Goal: Task Accomplishment & Management: Use online tool/utility

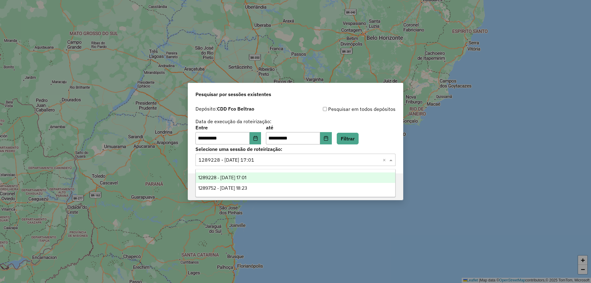
click at [323, 164] on div "Selecione uma sessão × 1289228 - [DATE] 17:01 ×" at bounding box center [295, 160] width 200 height 12
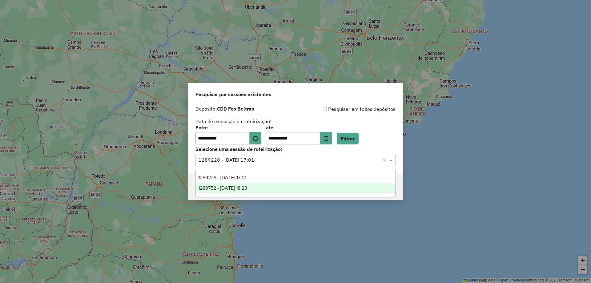
click at [239, 189] on span "1289752 - [DATE] 18:23" at bounding box center [222, 187] width 49 height 5
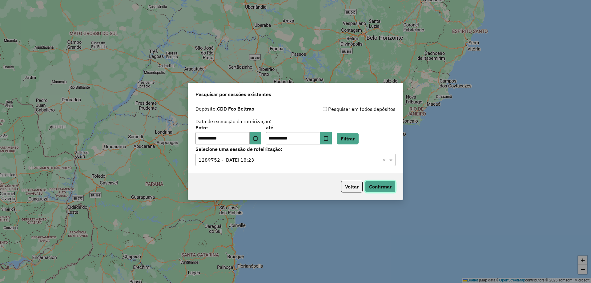
click at [377, 181] on button "Confirmar" at bounding box center [380, 187] width 30 height 12
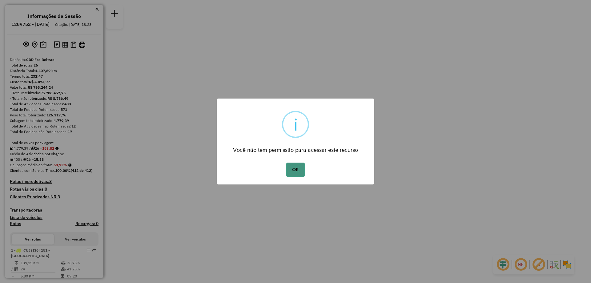
click at [295, 173] on button "OK" at bounding box center [295, 170] width 18 height 14
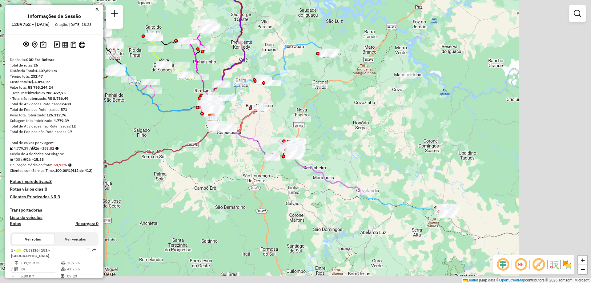
drag, startPoint x: 335, startPoint y: 171, endPoint x: 231, endPoint y: 143, distance: 106.9
click at [231, 143] on div "Janela de atendimento Grade de atendimento Capacidade Transportadoras Veículos …" at bounding box center [295, 141] width 591 height 283
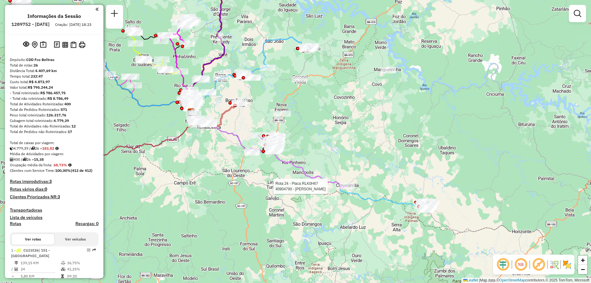
select select "**********"
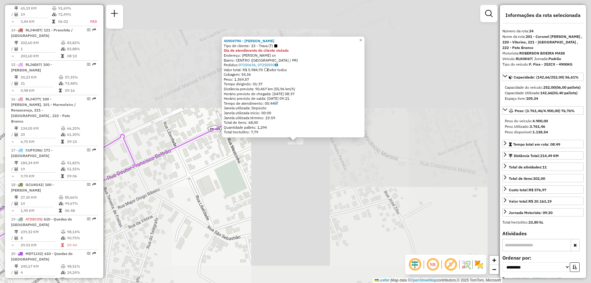
scroll to position [1062, 0]
